Goal: Obtain resource: Obtain resource

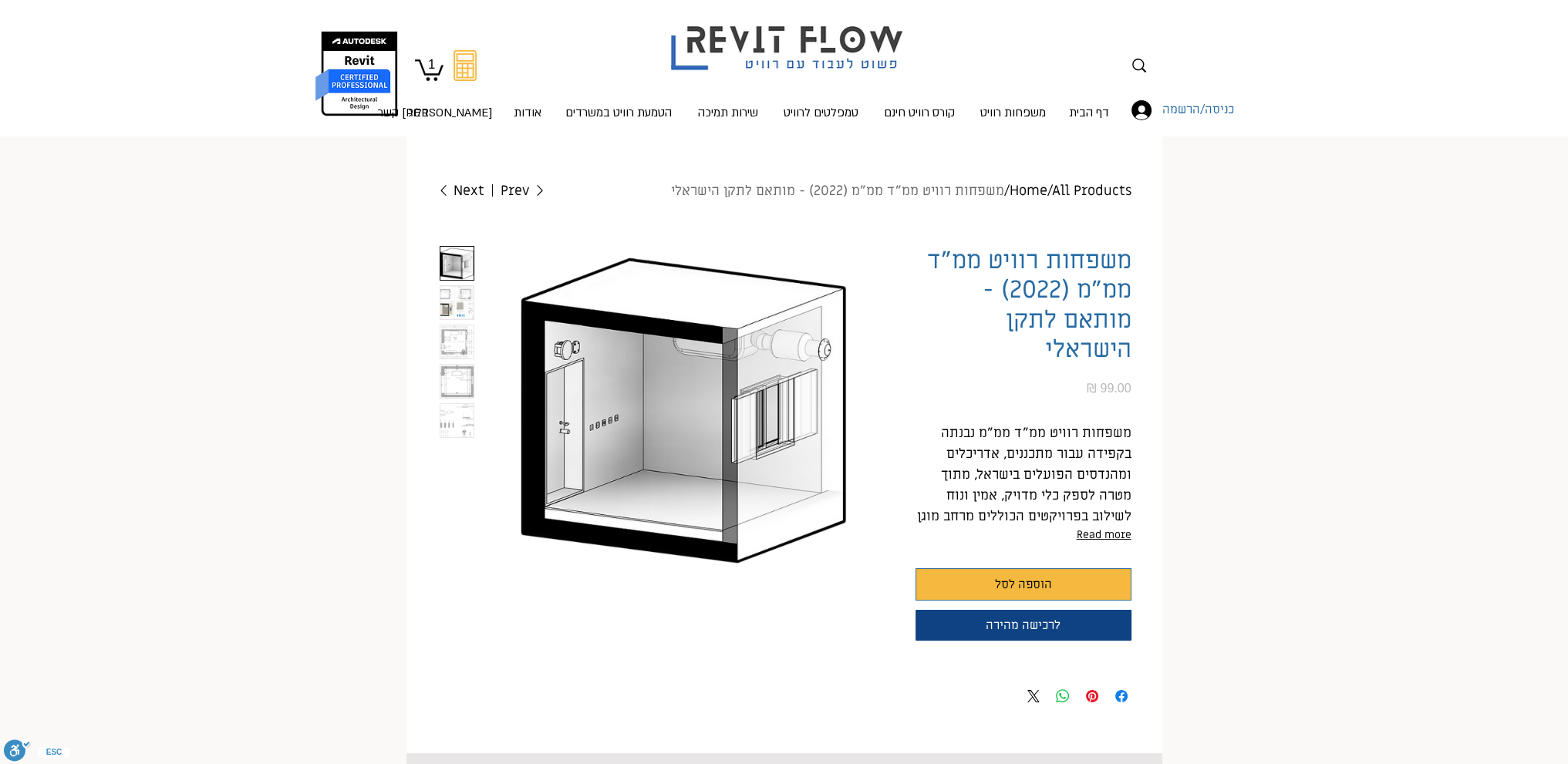
scroll to position [0, 98]
click at [458, 297] on img "2 / 5" at bounding box center [457, 303] width 33 height 33
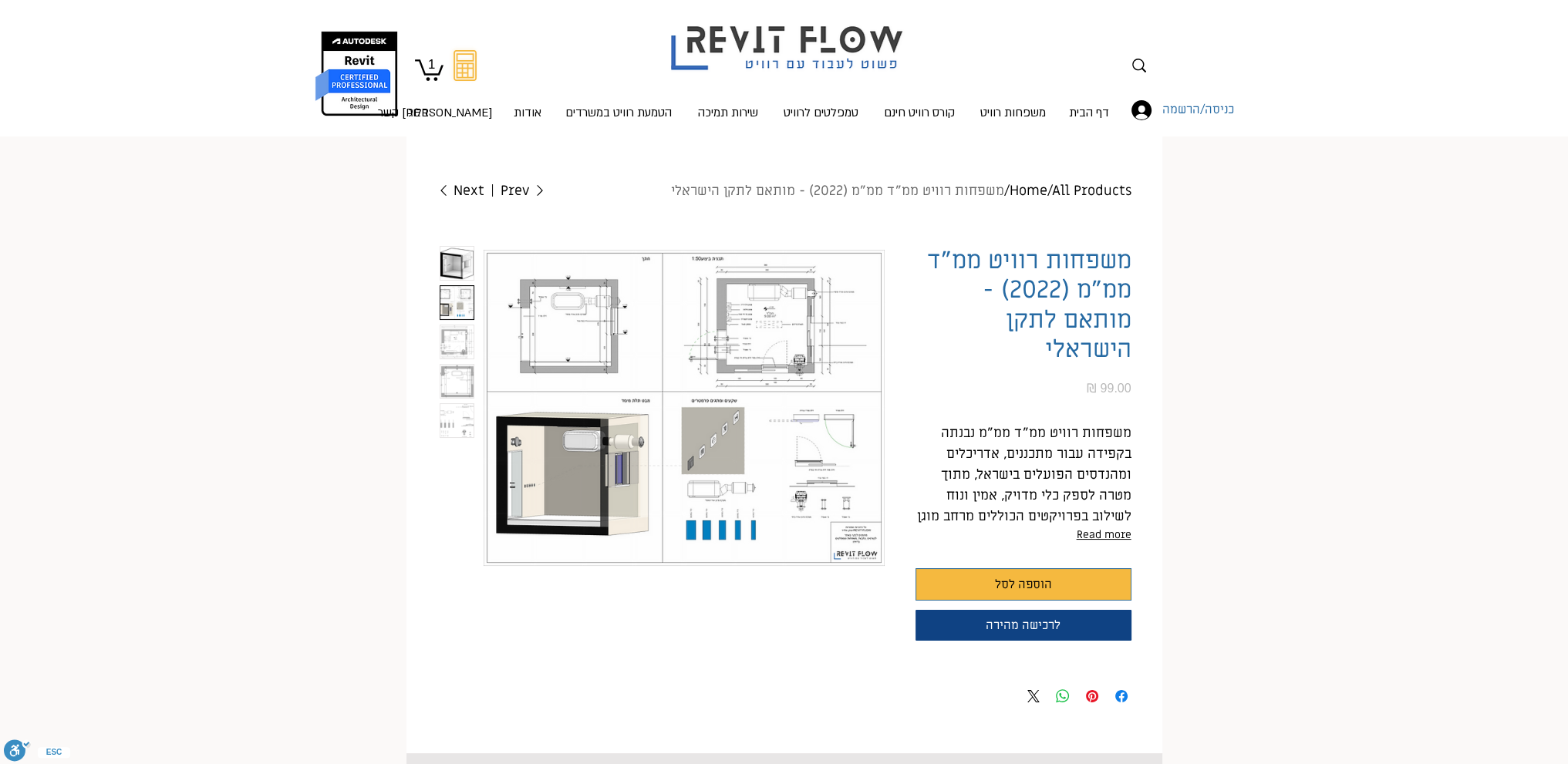
click at [663, 372] on img "main content" at bounding box center [684, 408] width 401 height 324
click at [450, 343] on img "3 / 5" at bounding box center [457, 342] width 33 height 33
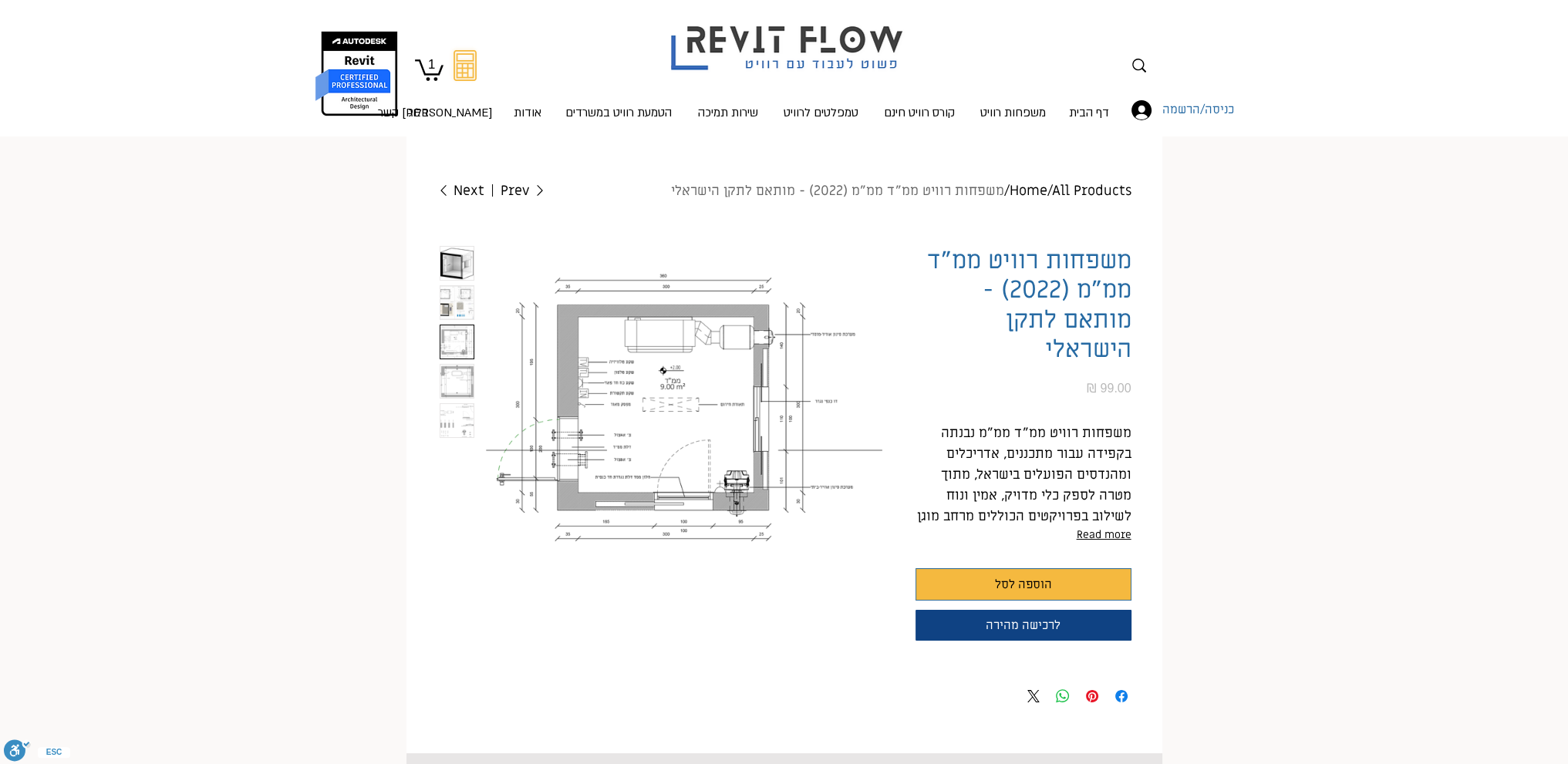
click at [457, 378] on img "4 / 5" at bounding box center [457, 382] width 33 height 33
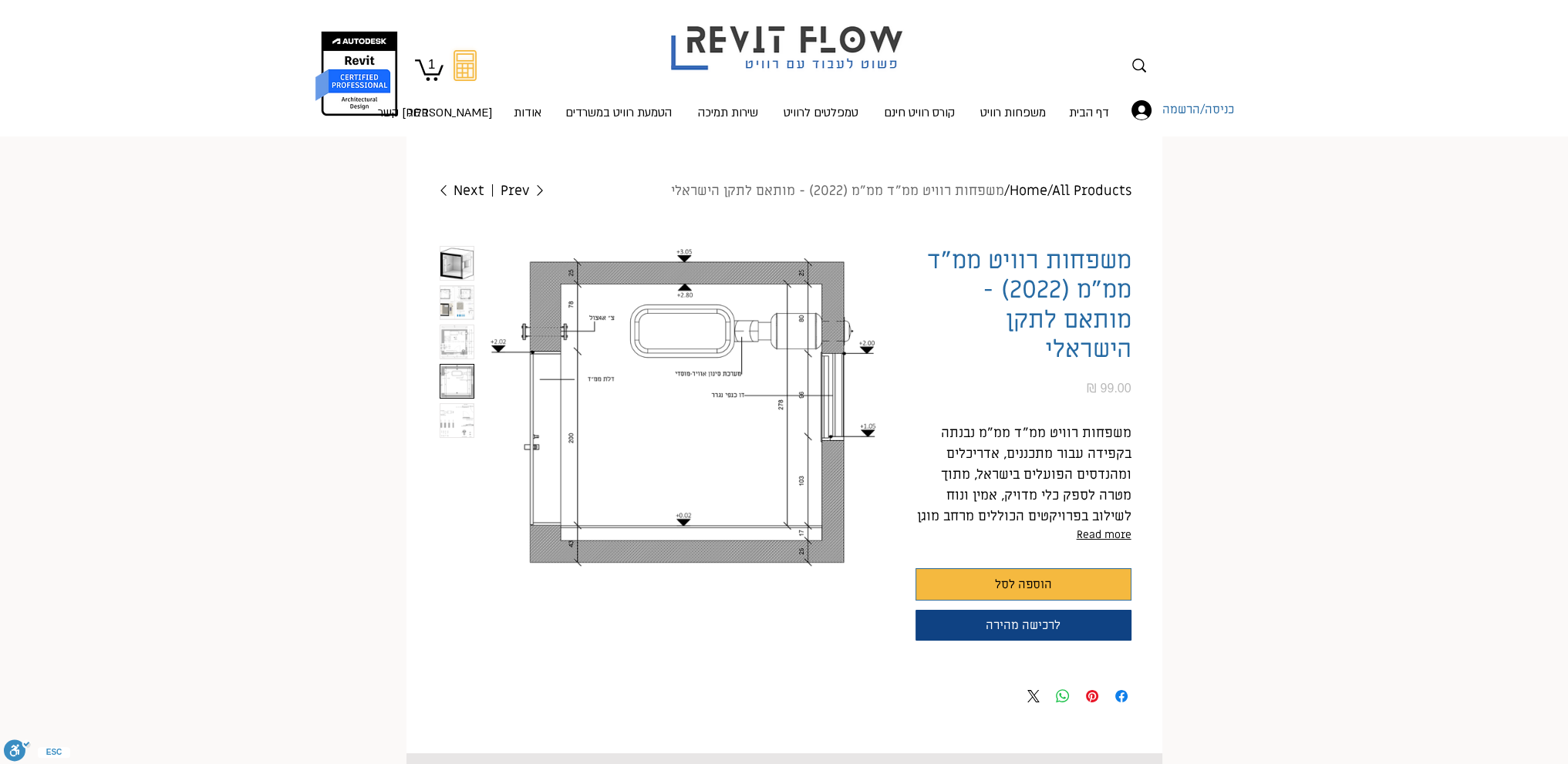
click at [752, 334] on img "main content" at bounding box center [684, 408] width 401 height 324
click at [1085, 533] on button "Read more" at bounding box center [1023, 535] width 216 height 17
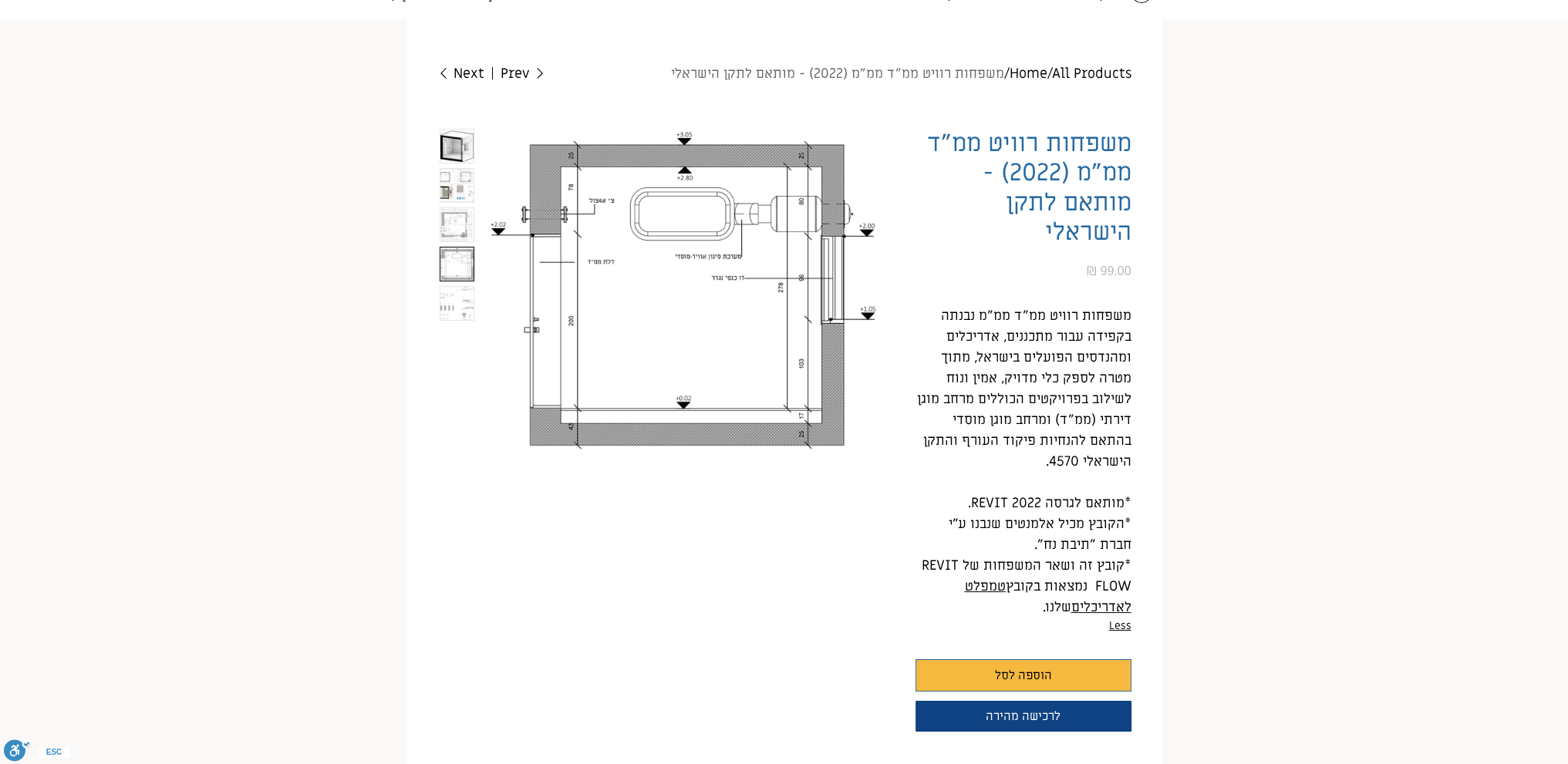
scroll to position [0, 0]
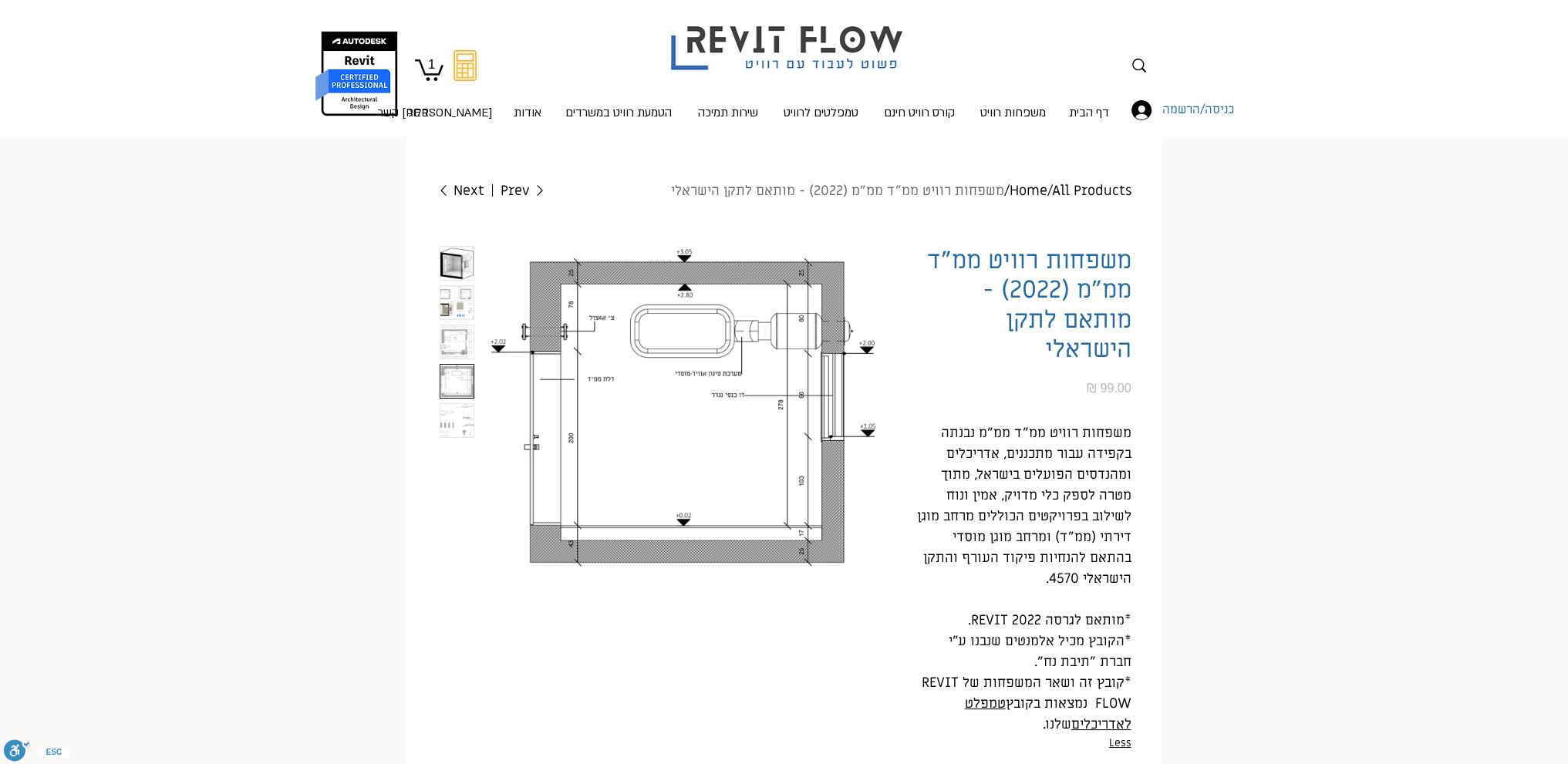
click at [450, 415] on img "5 / 5" at bounding box center [457, 421] width 33 height 33
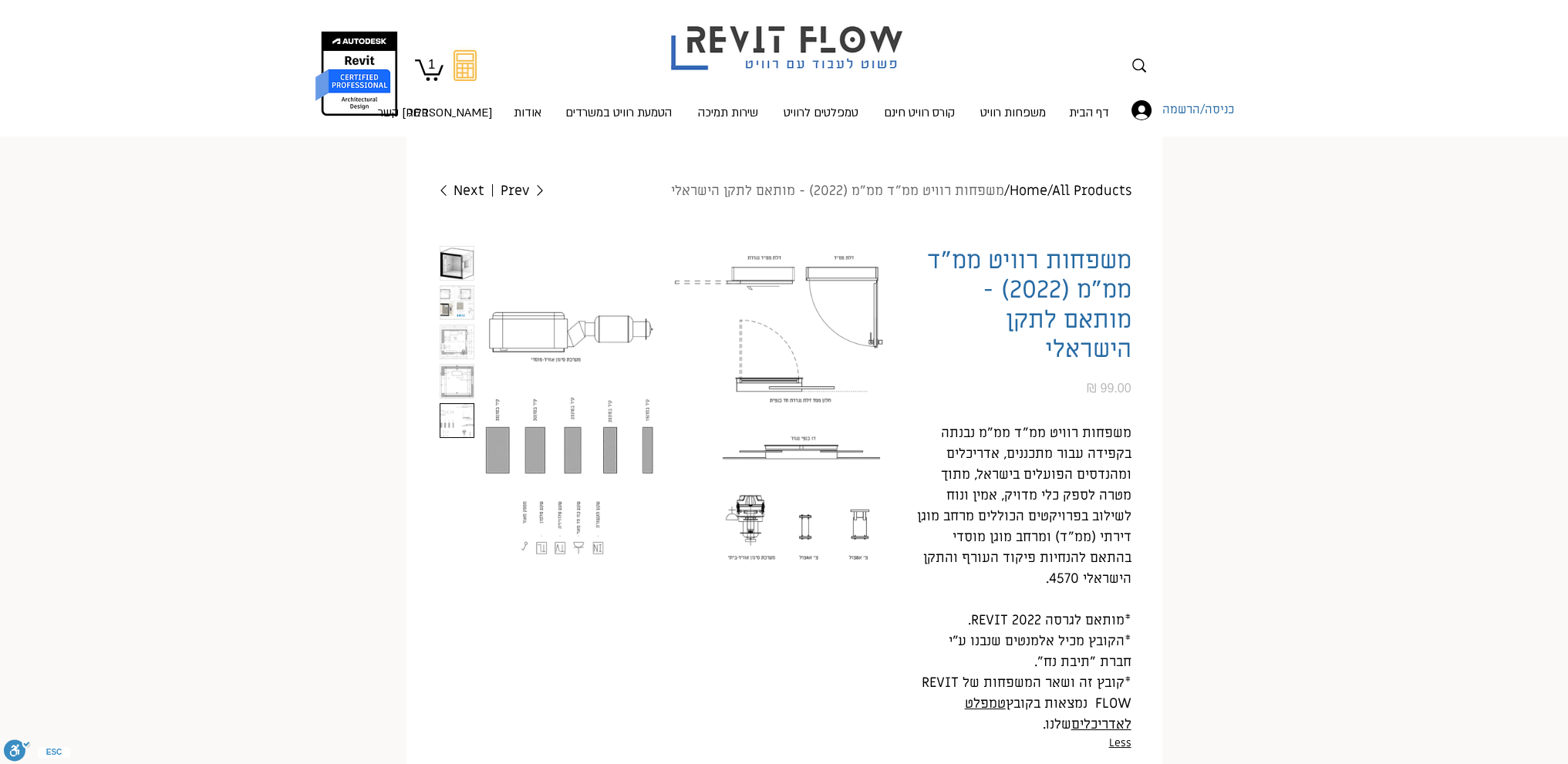
click at [746, 518] on img "main content" at bounding box center [684, 408] width 401 height 324
click at [457, 257] on img "1 / 5" at bounding box center [457, 263] width 33 height 33
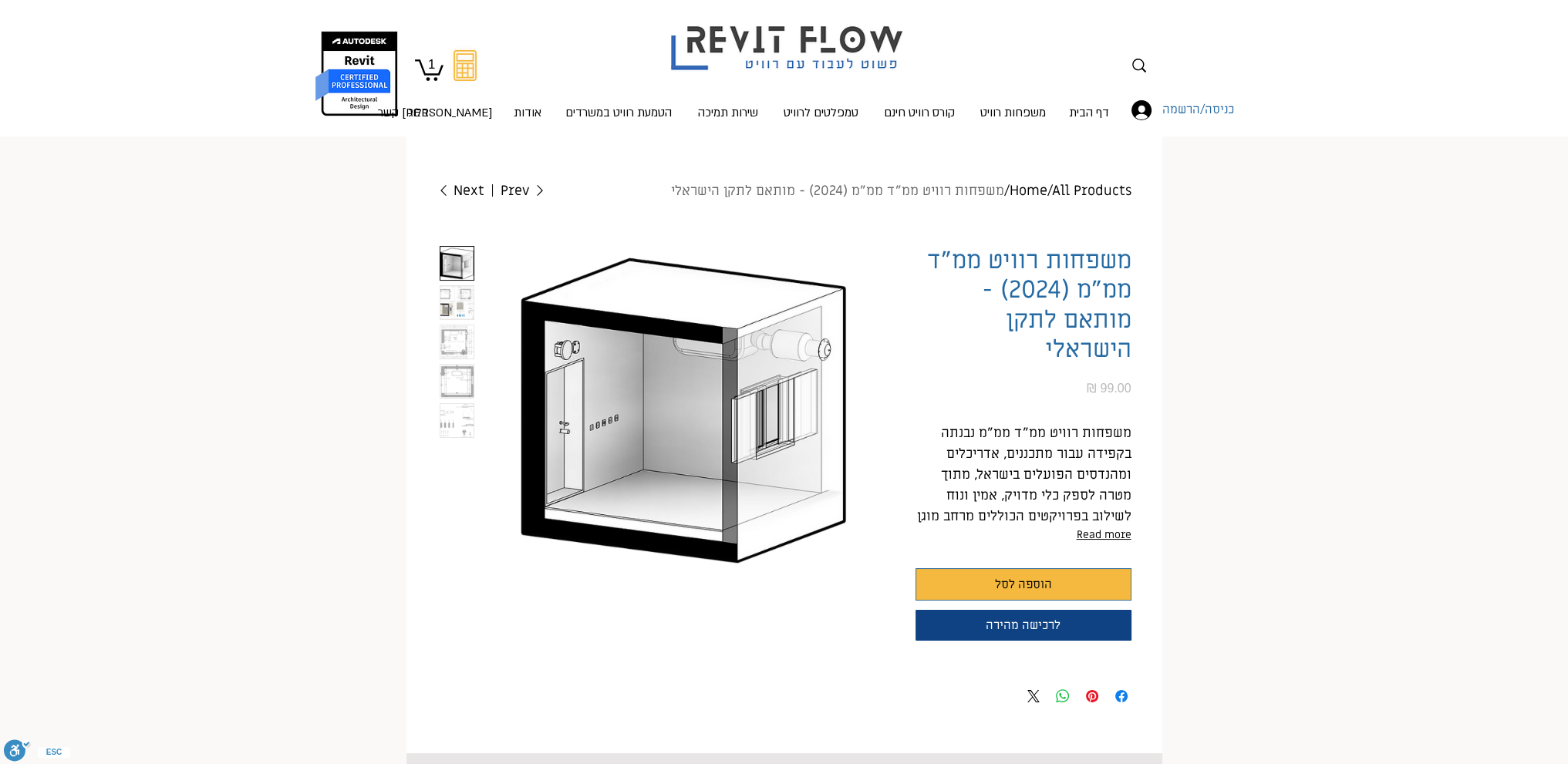
scroll to position [0, 65]
click at [460, 315] on img "2 / 5" at bounding box center [457, 303] width 33 height 33
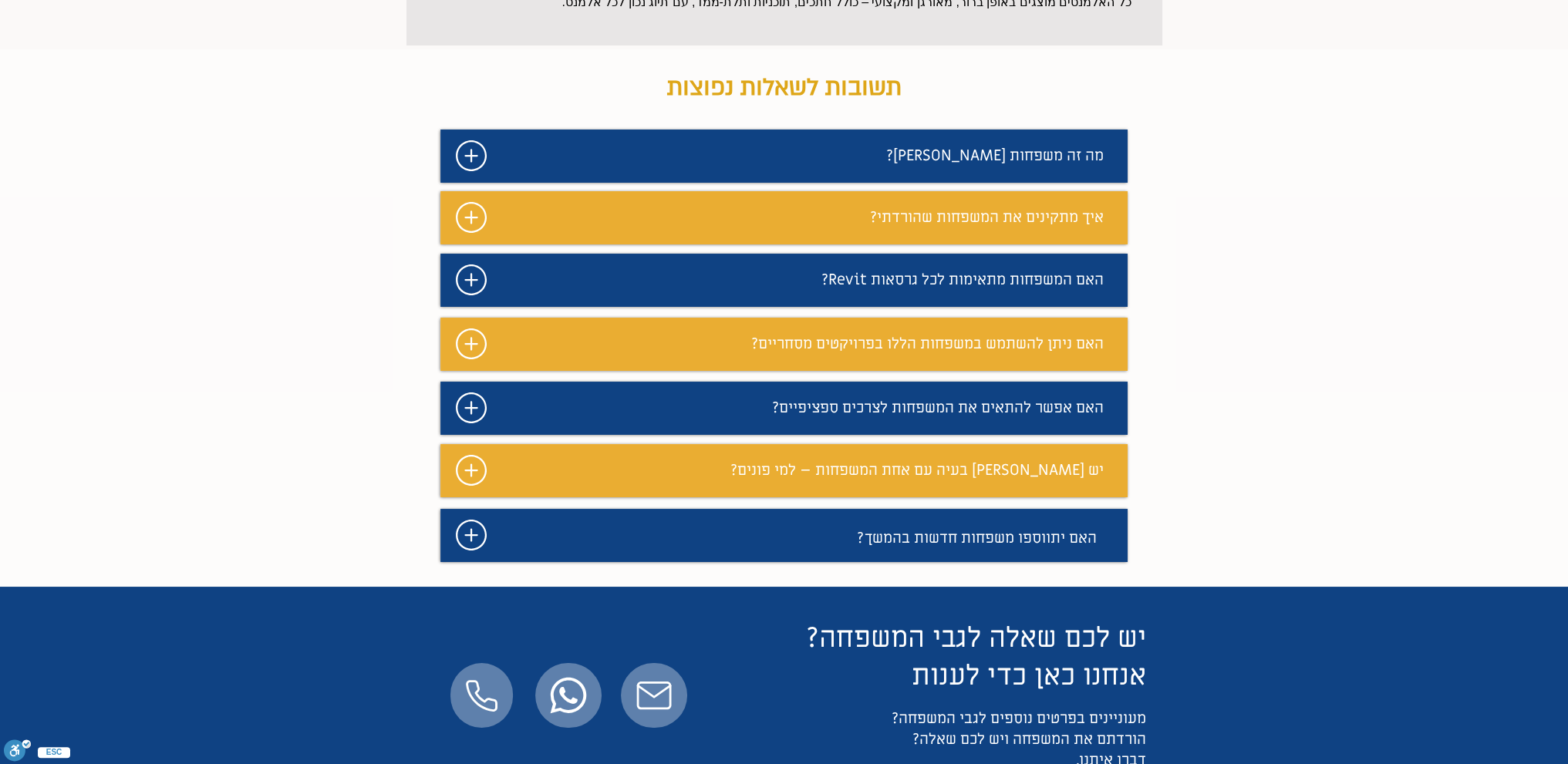
scroll to position [1080, 0]
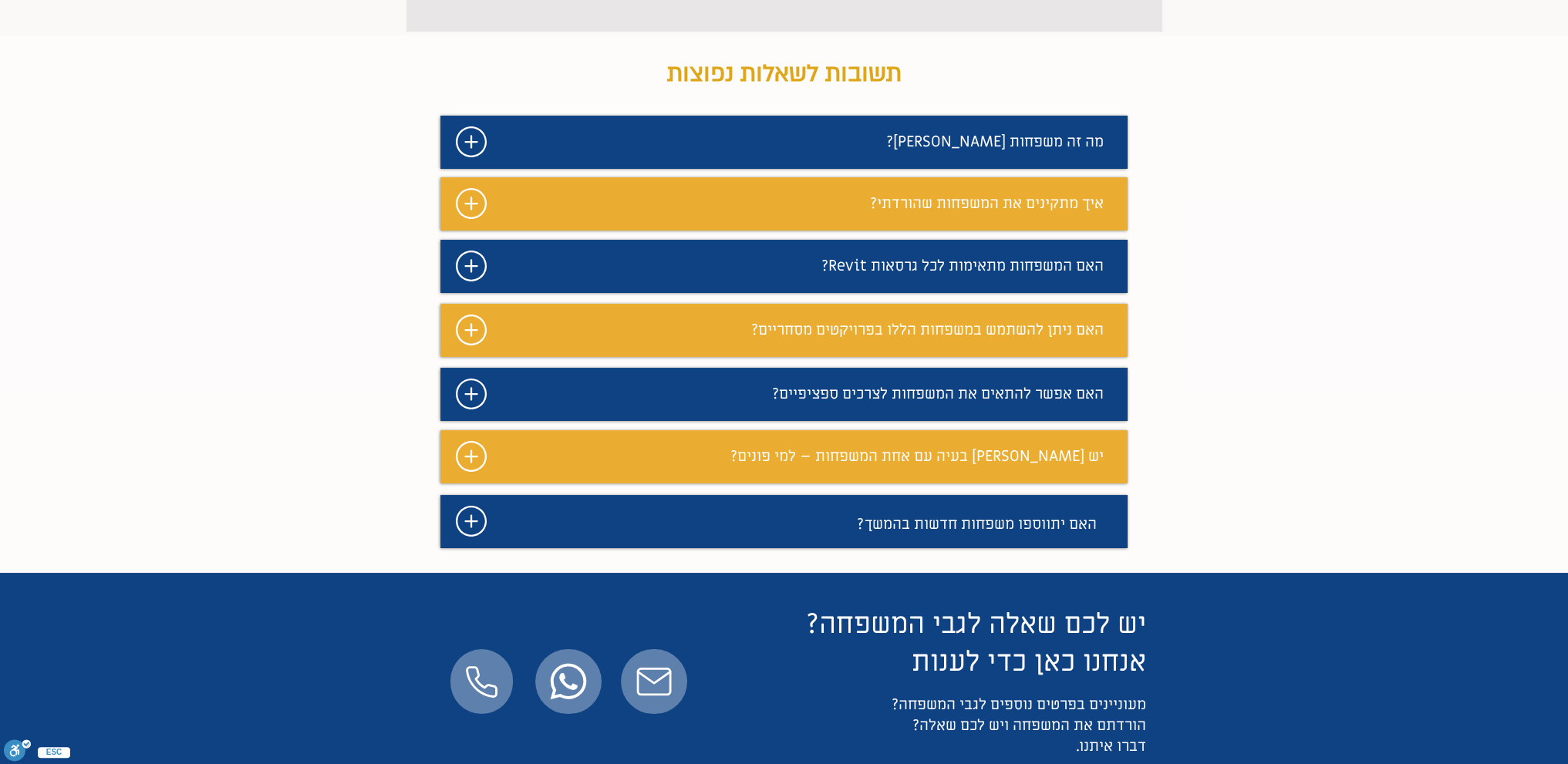
click at [562, 293] on div "מצגת" at bounding box center [784, 266] width 687 height 53
click at [464, 281] on icon "#comp-maf1xbxw svg [data-color="1"] {fill: #FFFFFF;}" at bounding box center [471, 265] width 31 height 31
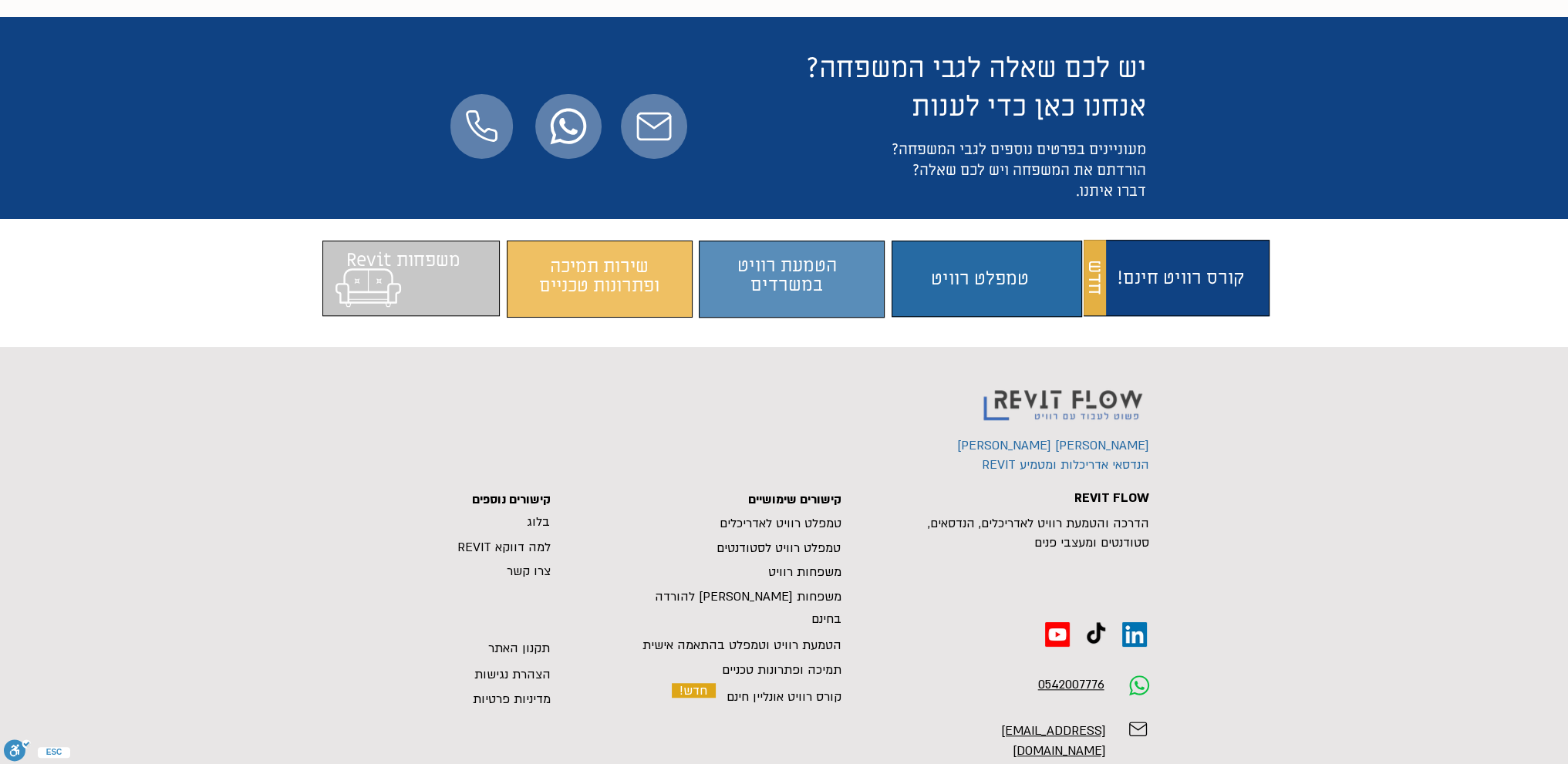
scroll to position [1805, 0]
